Goal: Task Accomplishment & Management: Use online tool/utility

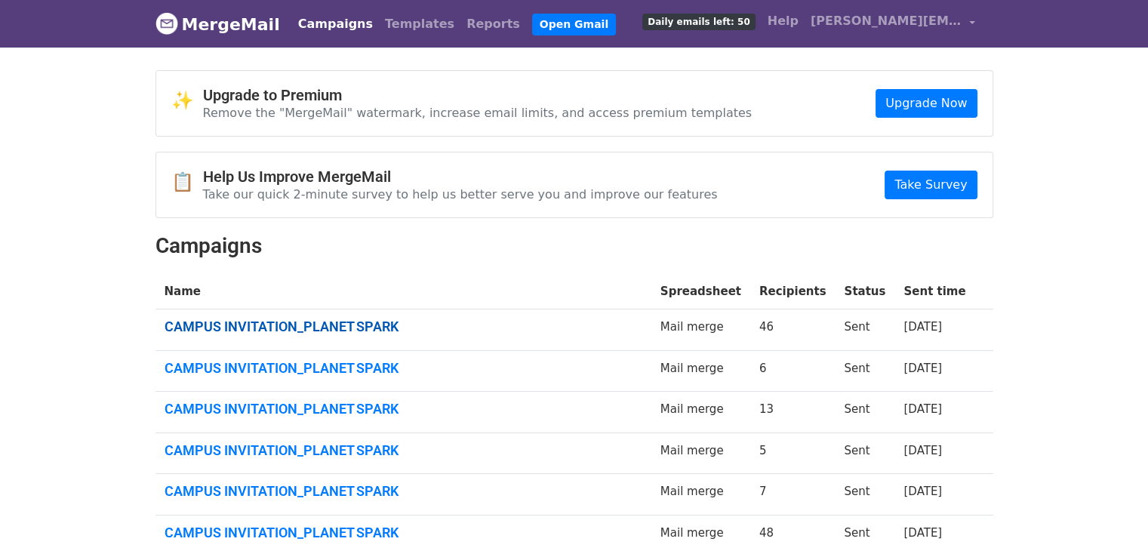
click at [263, 330] on link "CAMPUS INVITATION_PLANET SPARK" at bounding box center [404, 327] width 478 height 17
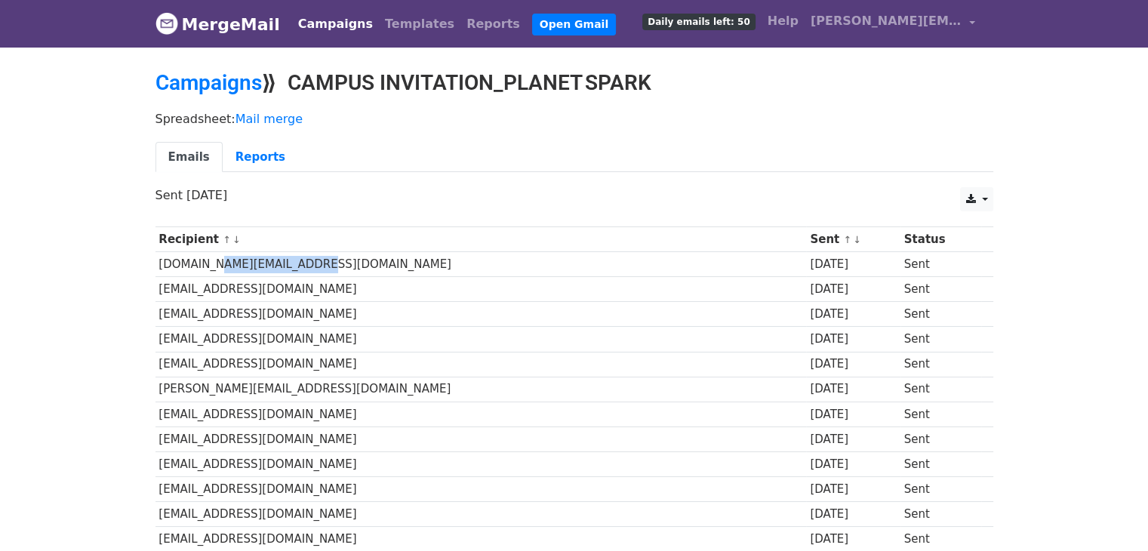
drag, startPoint x: 207, startPoint y: 265, endPoint x: 302, endPoint y: 266, distance: 95.1
click at [302, 266] on td "placement.management@iips.edu.in" at bounding box center [481, 264] width 651 height 25
